Goal: Use online tool/utility: Use online tool/utility

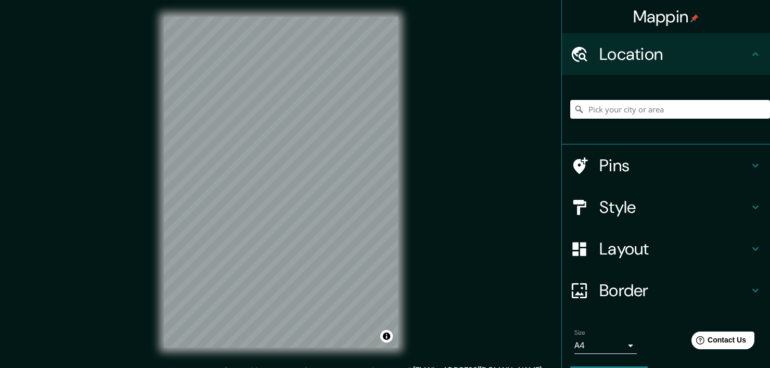
click at [406, 101] on div "© Mapbox © OpenStreetMap Improve this map" at bounding box center [280, 182] width 267 height 364
click at [73, 194] on div "Mappin Location Pins Style Layout Border Choose a border. Hint : you can make l…" at bounding box center [385, 190] width 770 height 381
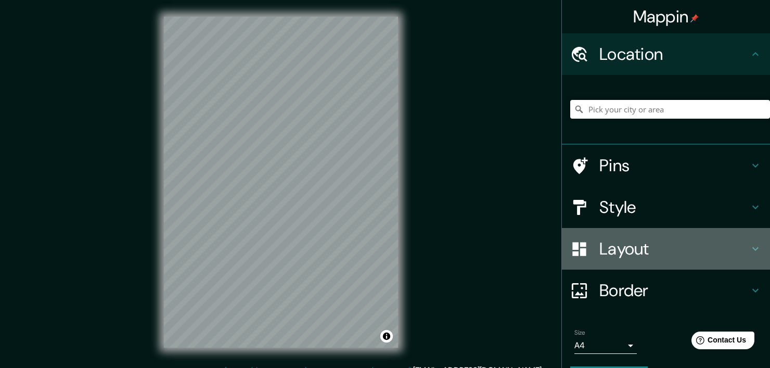
click at [752, 249] on icon at bounding box center [755, 249] width 6 height 4
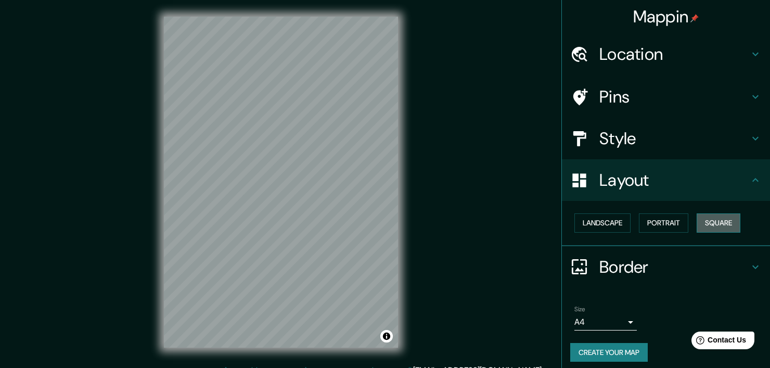
click at [727, 224] on button "Square" at bounding box center [718, 222] width 44 height 19
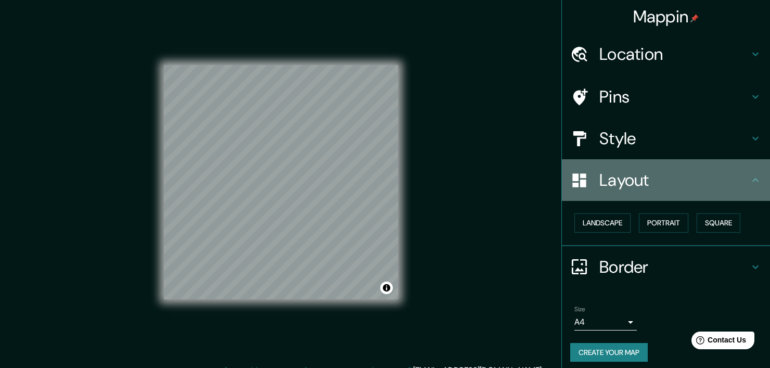
click at [749, 175] on icon at bounding box center [755, 180] width 12 height 12
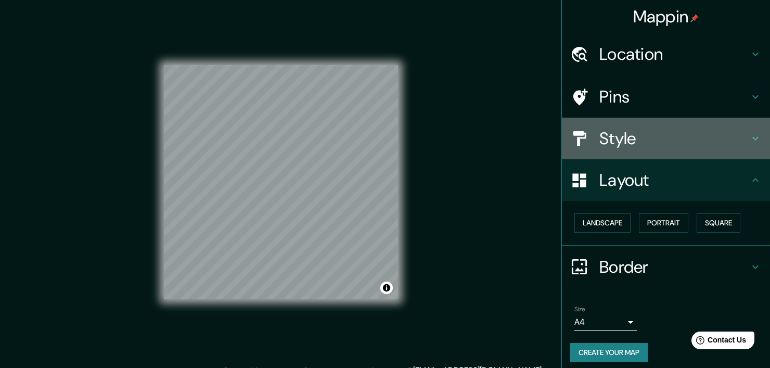
click at [749, 137] on icon at bounding box center [755, 138] width 12 height 12
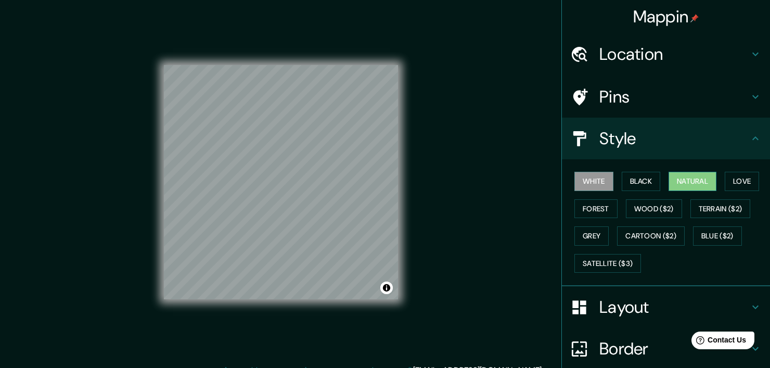
click at [704, 176] on button "Natural" at bounding box center [692, 181] width 48 height 19
click at [734, 178] on button "Love" at bounding box center [742, 181] width 34 height 19
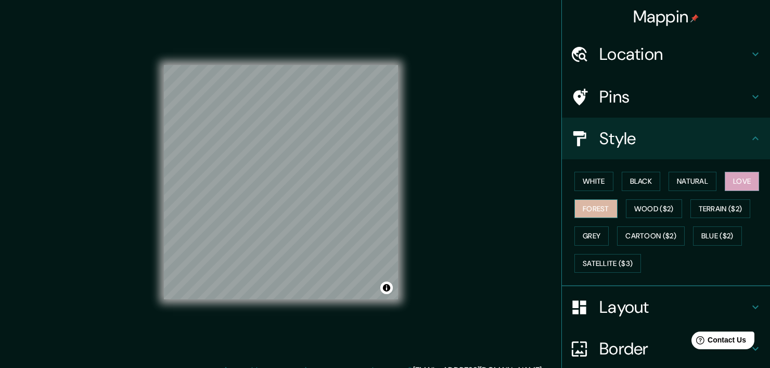
click at [584, 202] on button "Forest" at bounding box center [595, 208] width 43 height 19
click at [729, 183] on button "Love" at bounding box center [742, 181] width 34 height 19
click at [593, 205] on button "Forest" at bounding box center [595, 208] width 43 height 19
click at [687, 174] on button "Natural" at bounding box center [692, 181] width 48 height 19
click at [732, 173] on button "Love" at bounding box center [742, 181] width 34 height 19
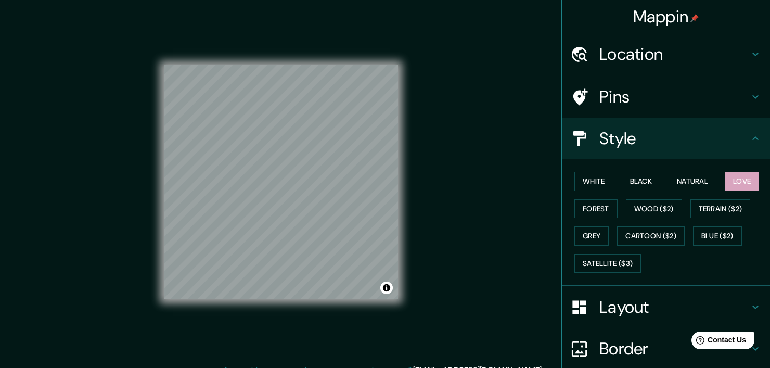
scroll to position [86, 0]
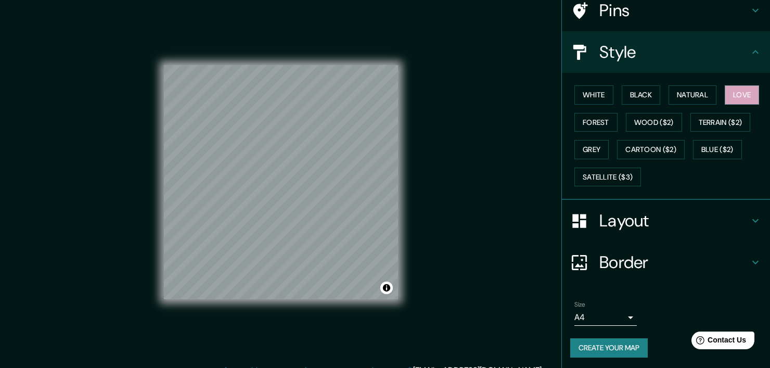
click at [613, 314] on body "Mappin Location Pins Style White Black Natural Love Forest Wood ($2) Terrain ($…" at bounding box center [385, 184] width 770 height 368
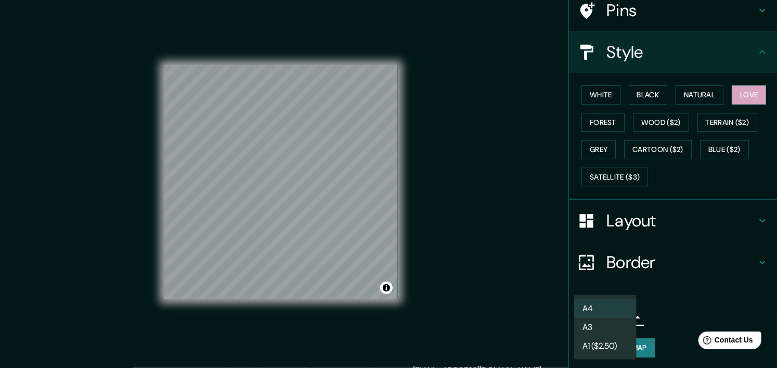
click at [657, 304] on div at bounding box center [388, 184] width 777 height 368
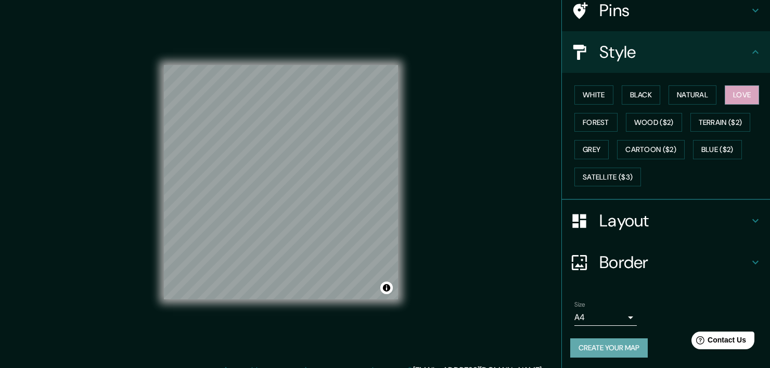
click at [621, 345] on button "Create your map" at bounding box center [608, 347] width 77 height 19
click at [602, 345] on button "Create your map" at bounding box center [608, 347] width 77 height 19
click at [596, 342] on button "Create your map" at bounding box center [608, 347] width 77 height 19
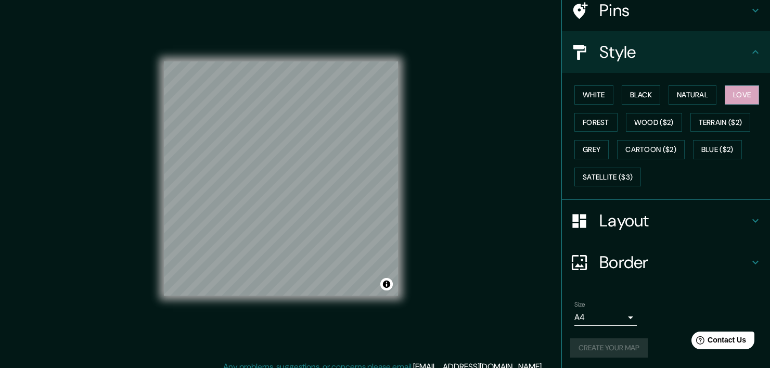
scroll to position [4, 0]
drag, startPoint x: 400, startPoint y: 202, endPoint x: 418, endPoint y: 147, distance: 57.2
click at [418, 147] on div "Mappin Location Pins Style White Black Natural Love Forest Wood ($2) Terrain ($…" at bounding box center [385, 186] width 770 height 381
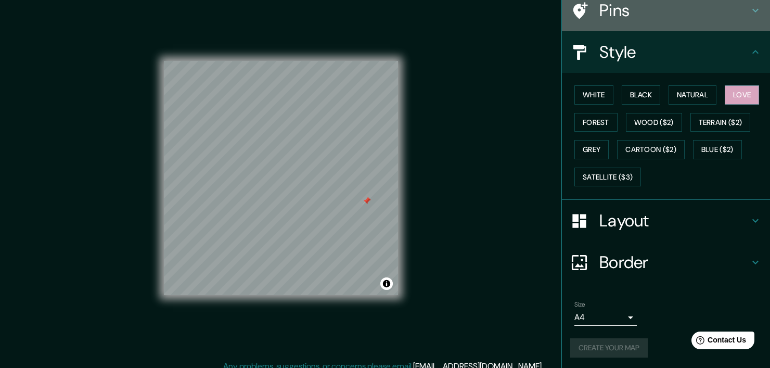
click at [749, 10] on icon at bounding box center [755, 10] width 12 height 12
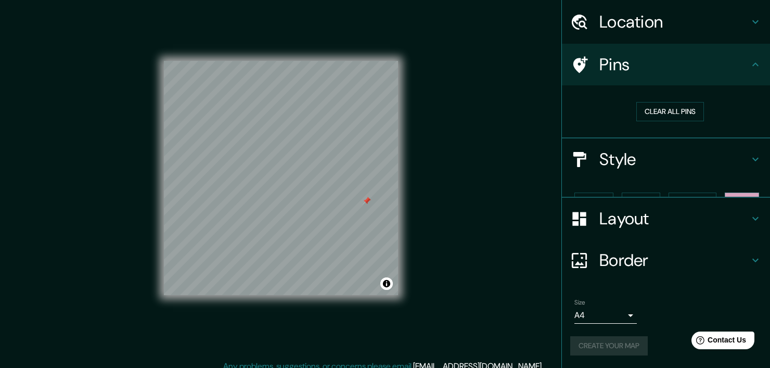
scroll to position [14, 0]
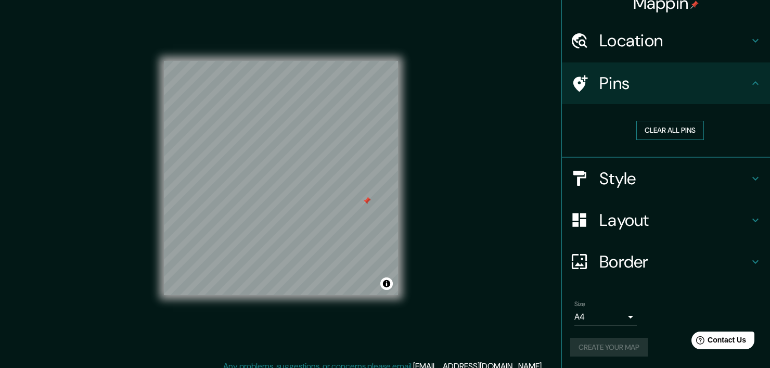
click at [670, 132] on button "Clear all pins" at bounding box center [670, 130] width 68 height 19
click at [391, 285] on button "Toggle attribution" at bounding box center [386, 283] width 12 height 12
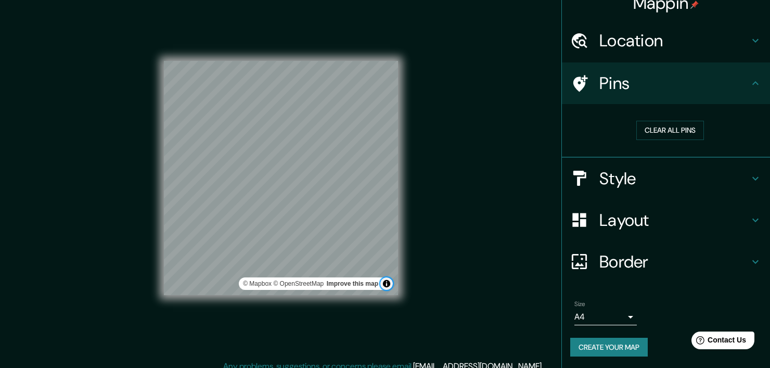
click at [391, 281] on button "Toggle attribution" at bounding box center [386, 283] width 12 height 12
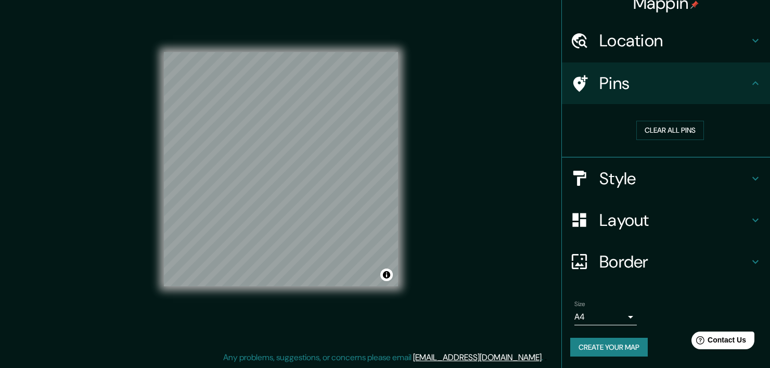
click at [747, 185] on div "Style" at bounding box center [666, 179] width 208 height 42
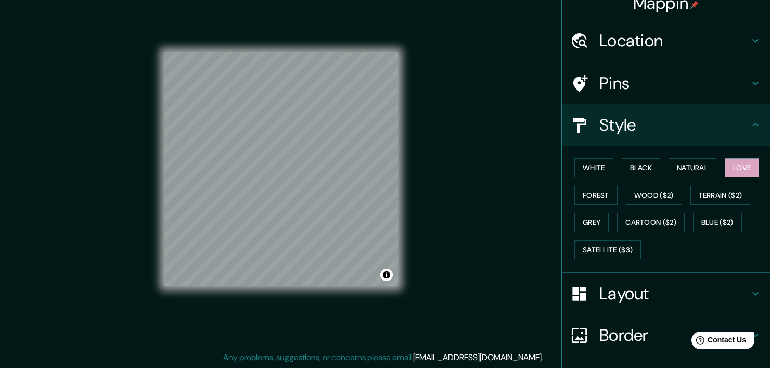
click at [749, 123] on icon at bounding box center [755, 125] width 12 height 12
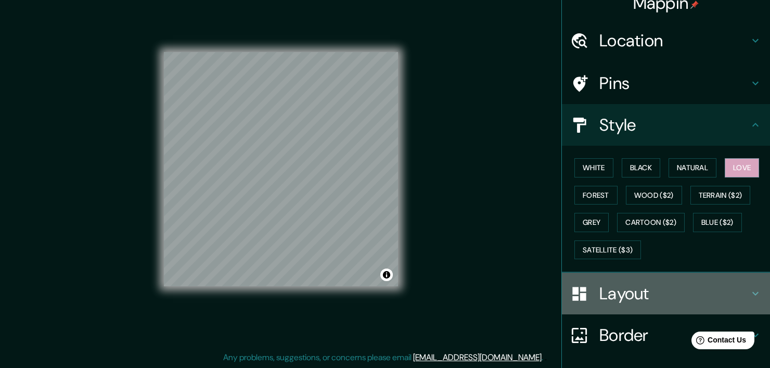
click at [739, 293] on h4 "Layout" at bounding box center [674, 293] width 150 height 21
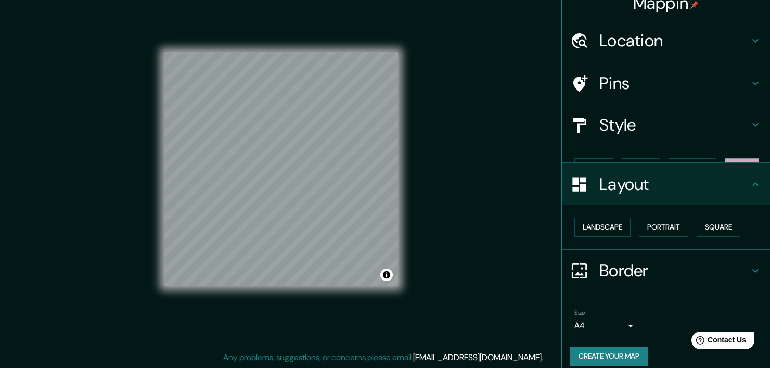
scroll to position [5, 0]
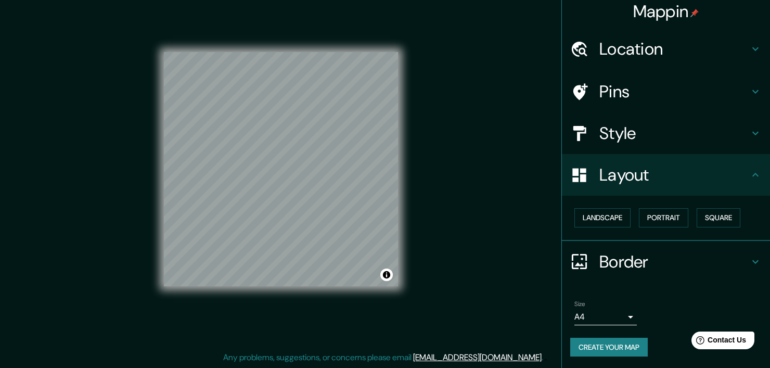
click at [749, 263] on icon at bounding box center [755, 261] width 12 height 12
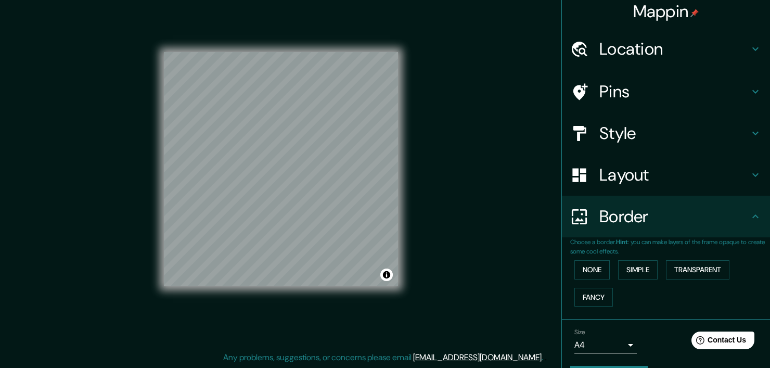
scroll to position [33, 0]
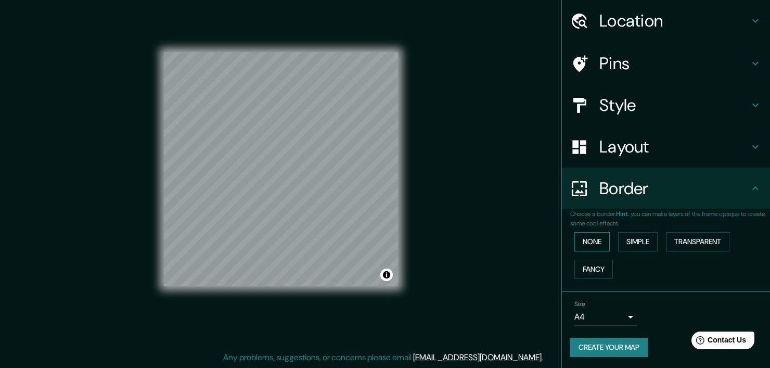
click at [594, 238] on button "None" at bounding box center [591, 241] width 35 height 19
click at [607, 353] on button "Create your map" at bounding box center [608, 347] width 77 height 19
